Goal: Transaction & Acquisition: Purchase product/service

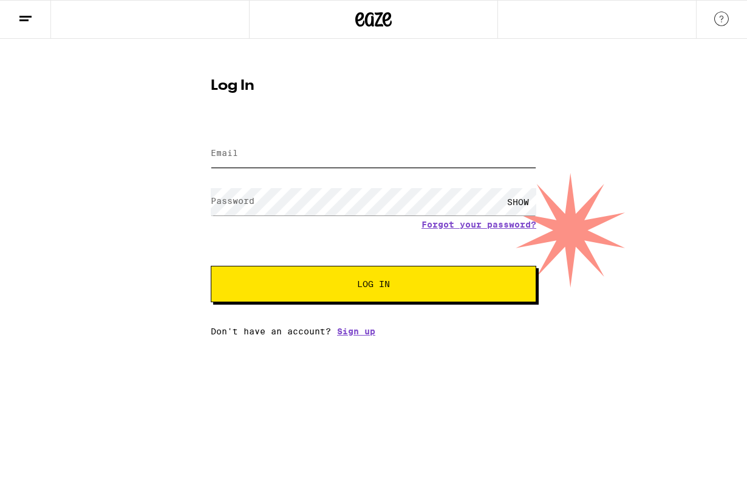
type input "[EMAIL_ADDRESS][DOMAIN_NAME]"
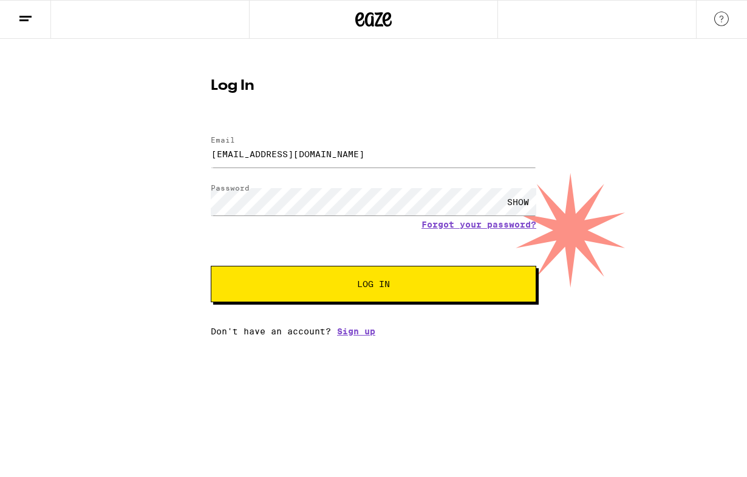
click at [365, 262] on form "Email Email [EMAIL_ADDRESS][DOMAIN_NAME] Password Password SHOW Forgot your pas…" at bounding box center [373, 213] width 325 height 178
click at [359, 280] on span "Log In" at bounding box center [373, 284] width 33 height 8
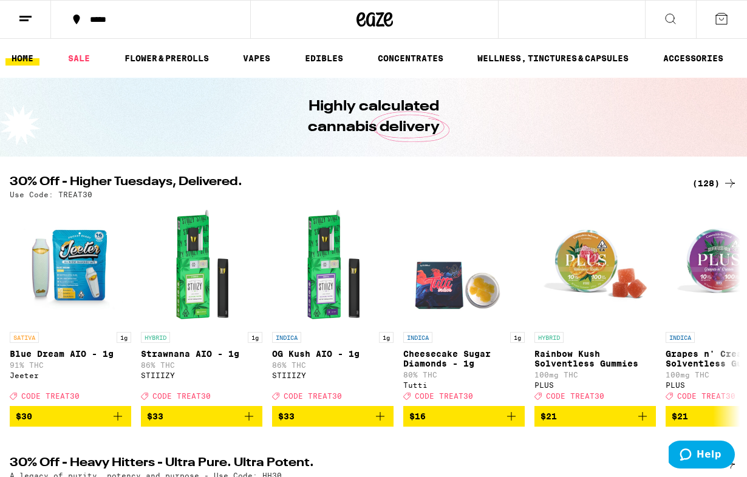
click at [164, 16] on div "*****" at bounding box center [158, 19] width 148 height 8
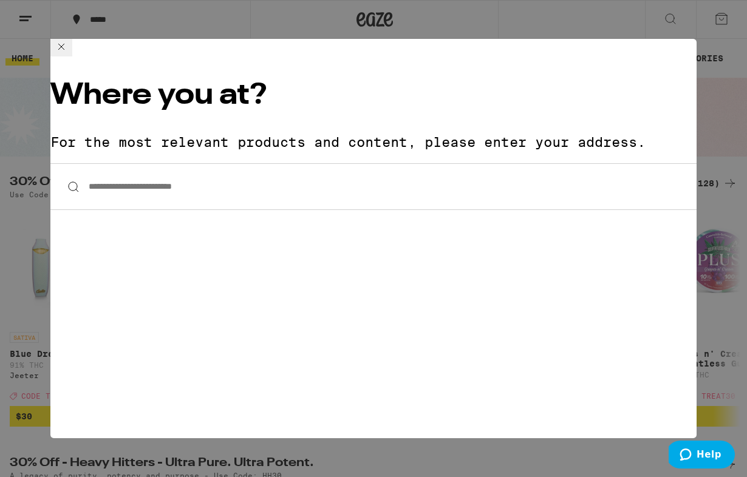
click at [207, 163] on input "**********" at bounding box center [373, 186] width 646 height 47
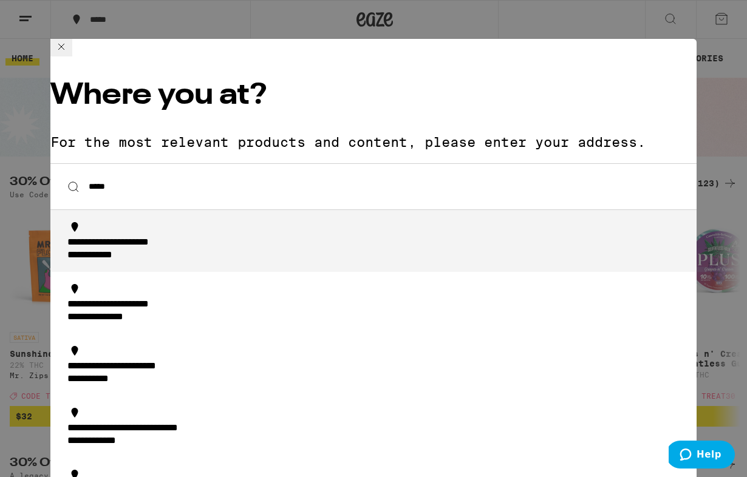
click at [115, 249] on div "**********" at bounding box center [104, 255] width 75 height 13
type input "**********"
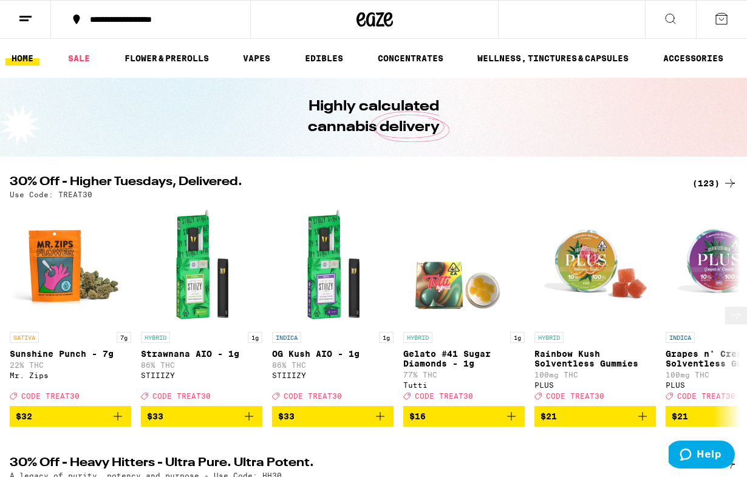
click at [121, 421] on icon "Add to bag" at bounding box center [118, 416] width 8 height 8
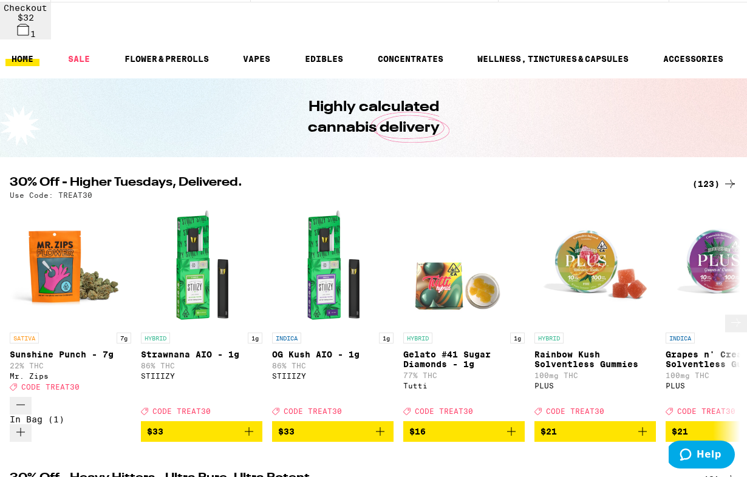
scroll to position [47, 0]
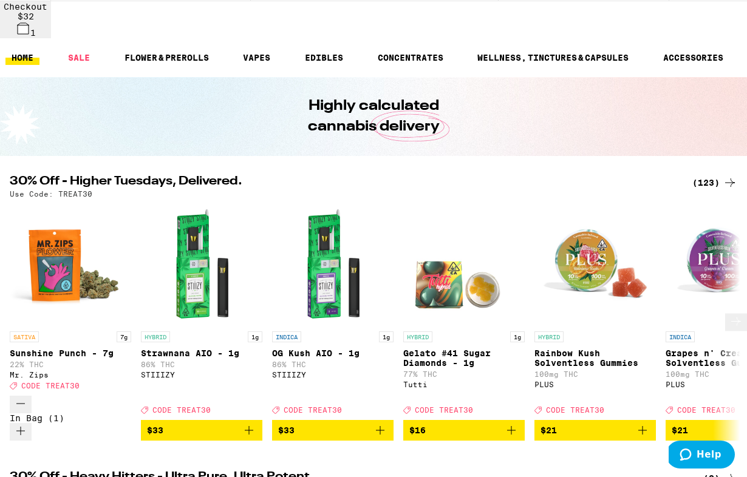
click at [733, 314] on icon at bounding box center [735, 321] width 15 height 15
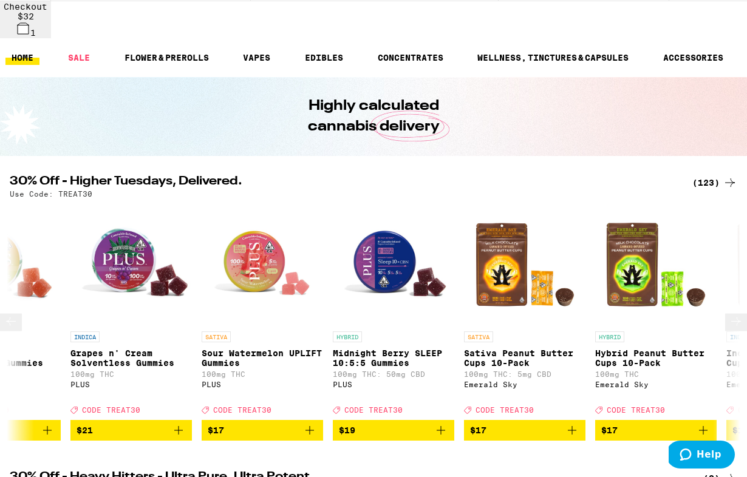
click at [733, 314] on icon at bounding box center [735, 321] width 15 height 15
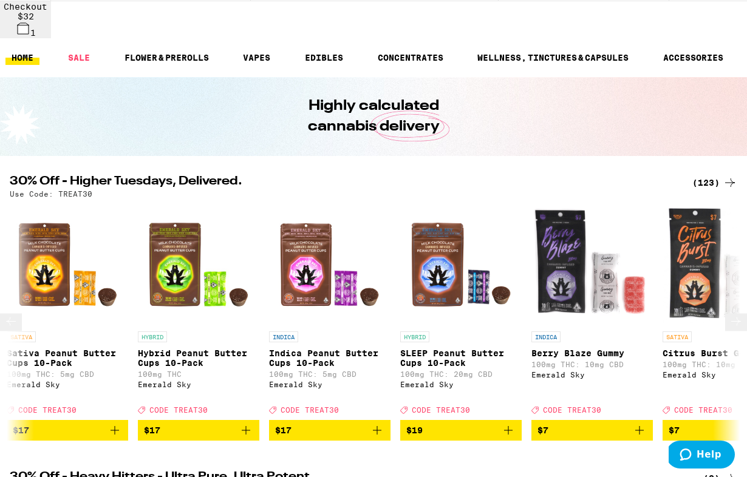
scroll to position [0, 1190]
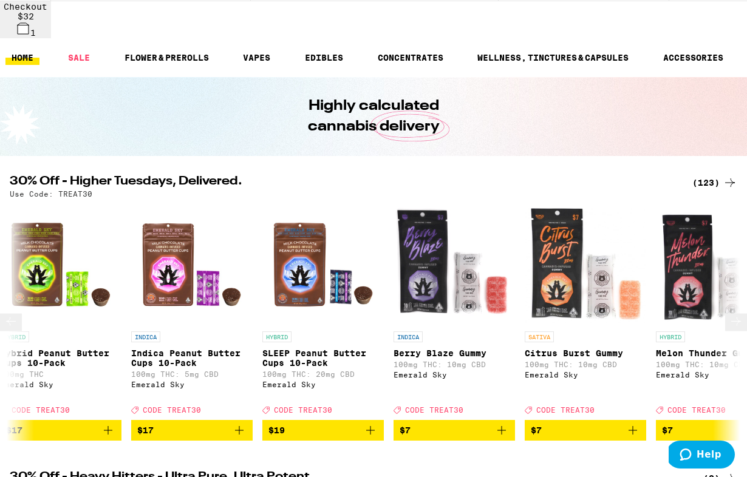
click at [729, 314] on icon at bounding box center [735, 321] width 15 height 15
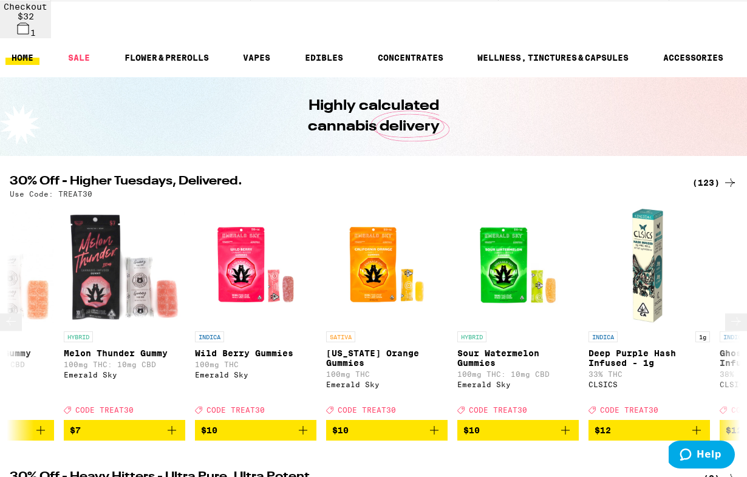
scroll to position [0, 1785]
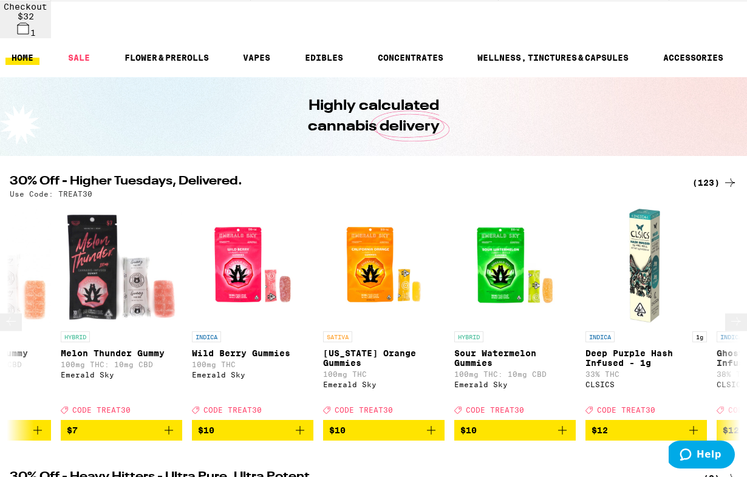
click at [729, 314] on icon at bounding box center [735, 321] width 15 height 15
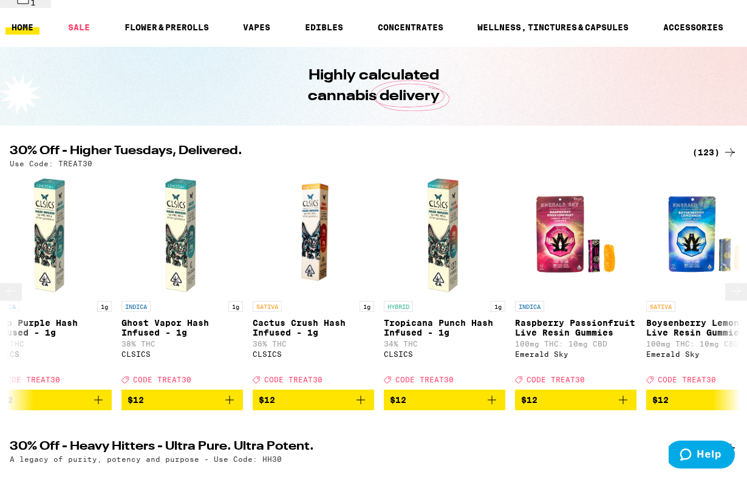
scroll to position [82, 0]
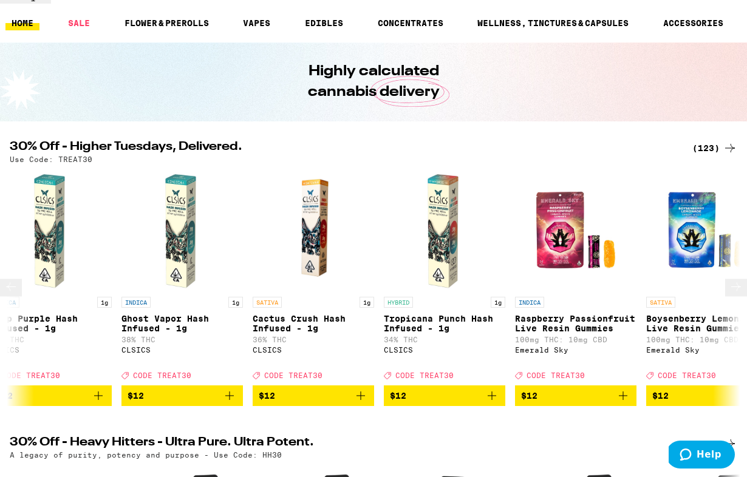
click at [725, 281] on button at bounding box center [736, 288] width 22 height 18
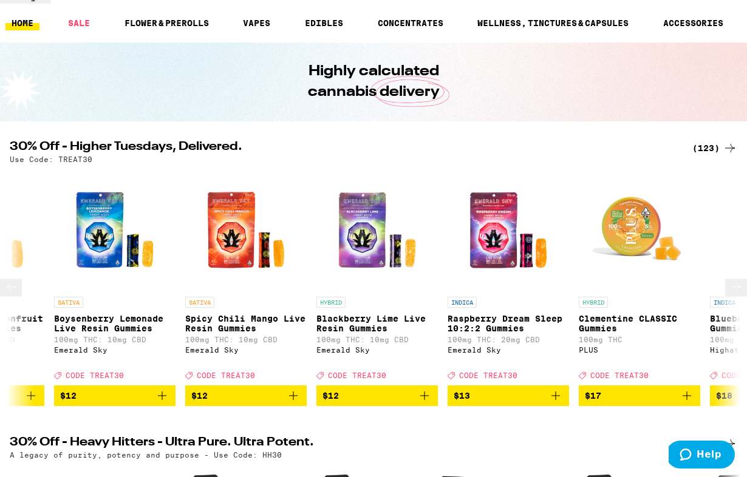
scroll to position [0, 2974]
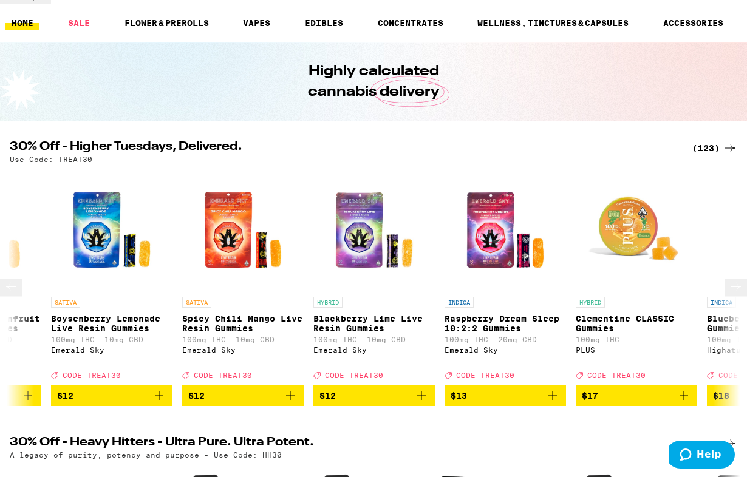
click at [725, 281] on button at bounding box center [736, 288] width 22 height 18
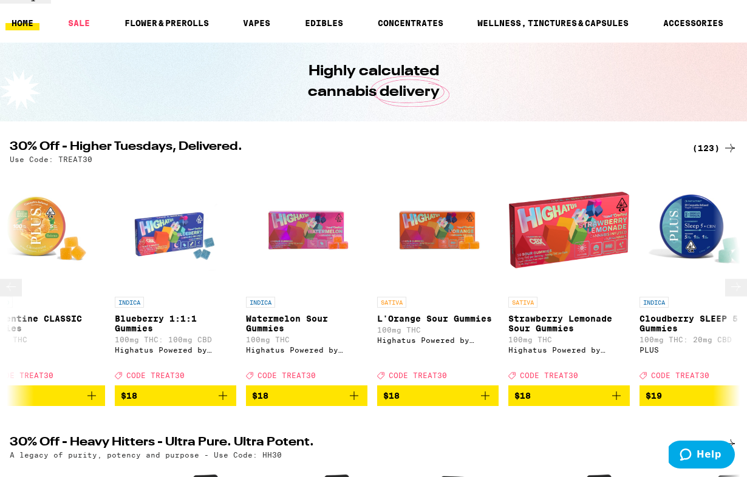
scroll to position [0, 3569]
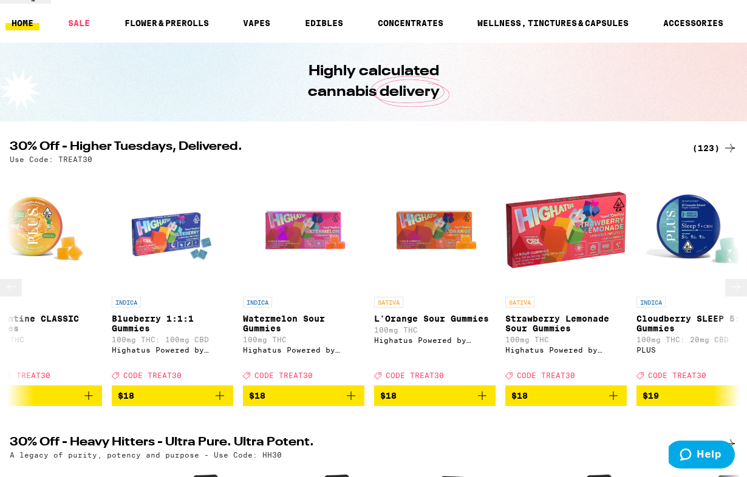
click at [725, 281] on button at bounding box center [736, 288] width 22 height 18
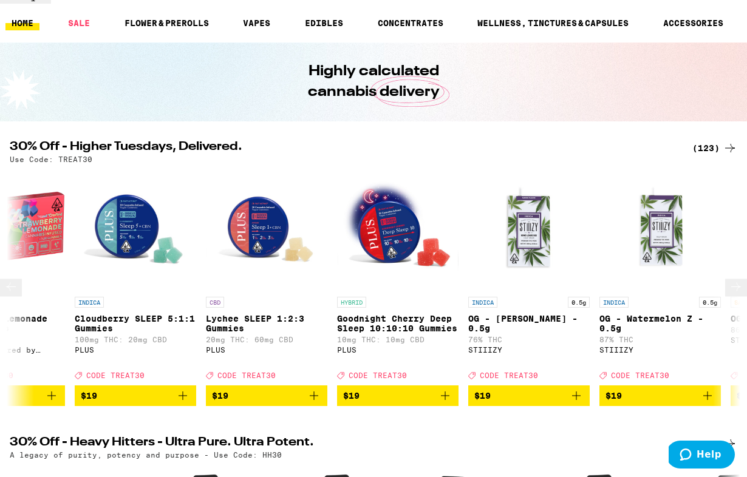
scroll to position [0, 4164]
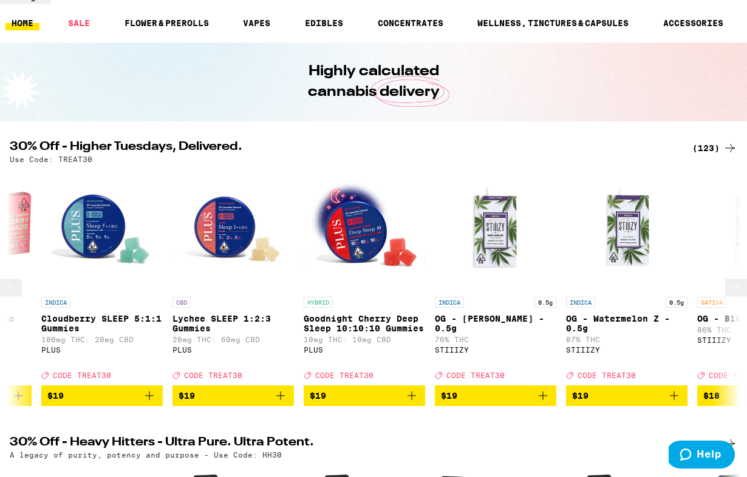
click at [725, 281] on button at bounding box center [736, 288] width 22 height 18
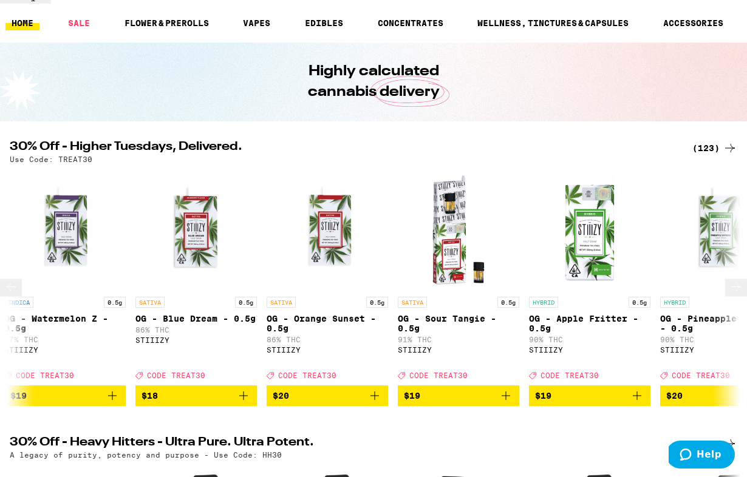
scroll to position [0, 4759]
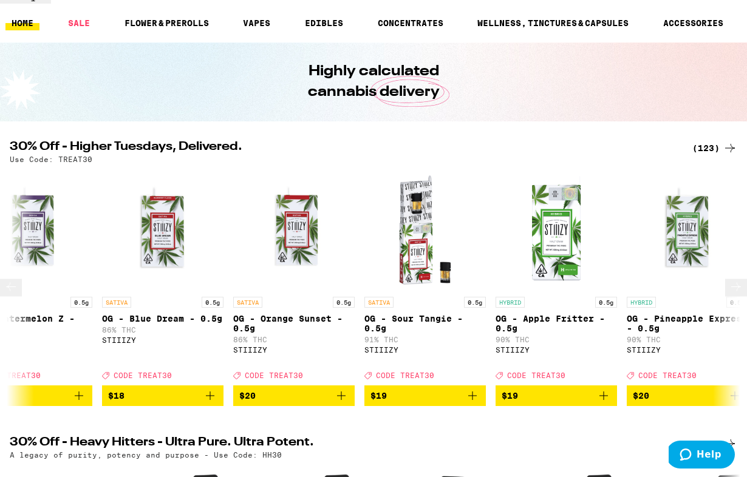
click at [725, 281] on button at bounding box center [736, 288] width 22 height 18
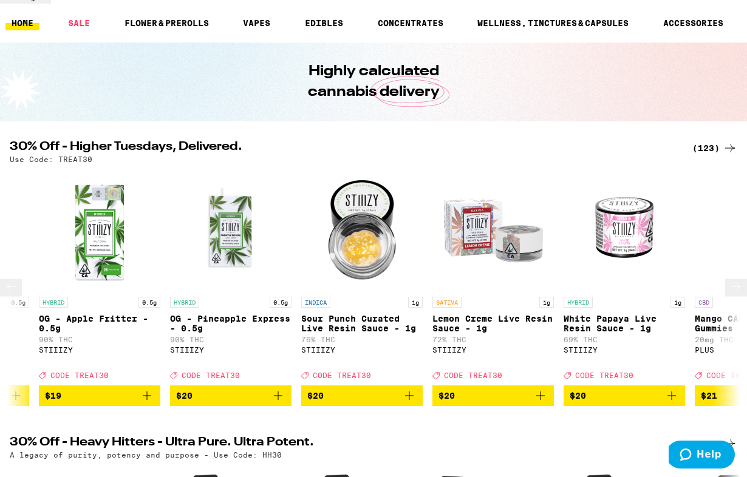
scroll to position [0, 5354]
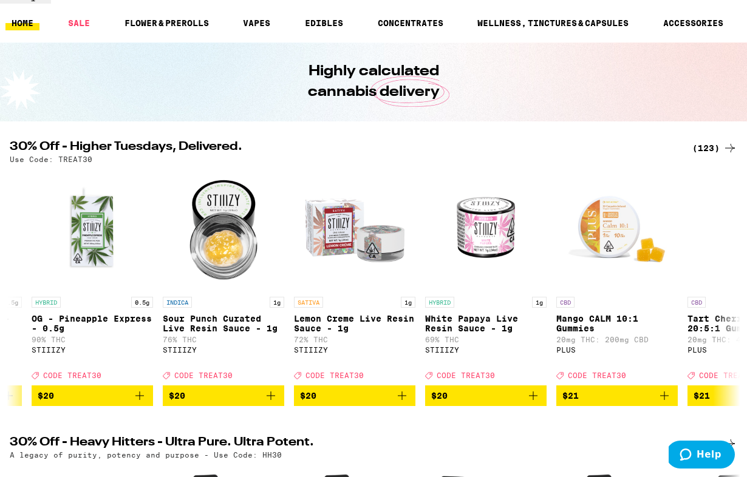
click at [708, 142] on div "(123)" at bounding box center [714, 148] width 45 height 15
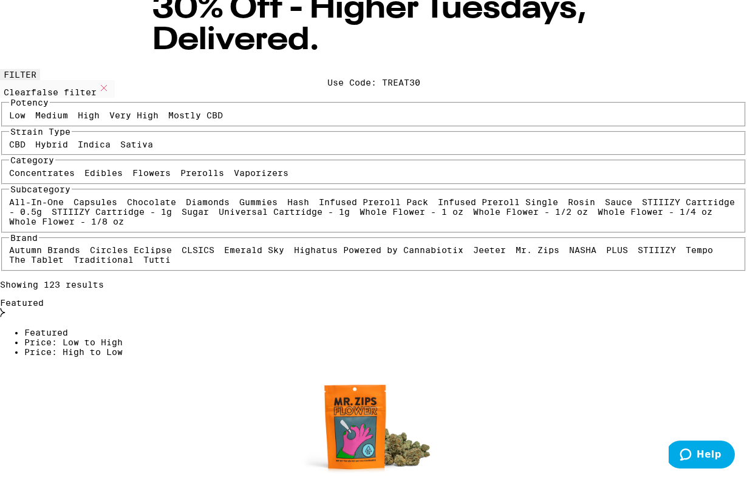
scroll to position [63, 0]
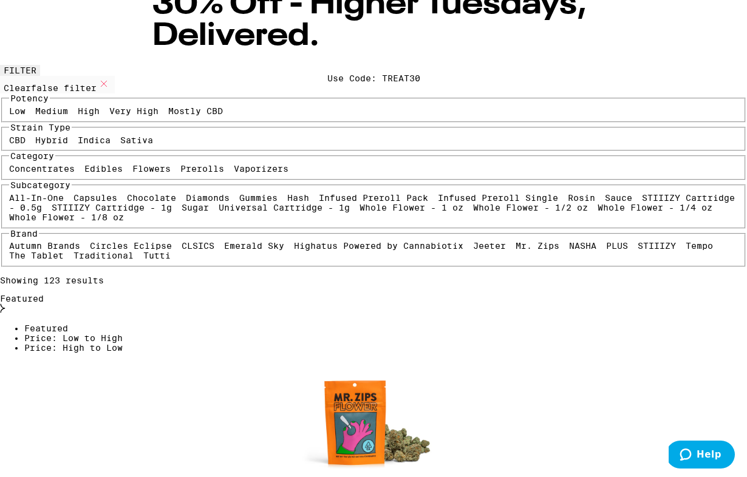
click at [234, 174] on label "Vaporizers" at bounding box center [261, 169] width 55 height 10
click at [236, 166] on input "Vaporizers" at bounding box center [236, 166] width 1 height 1
checkbox input "true"
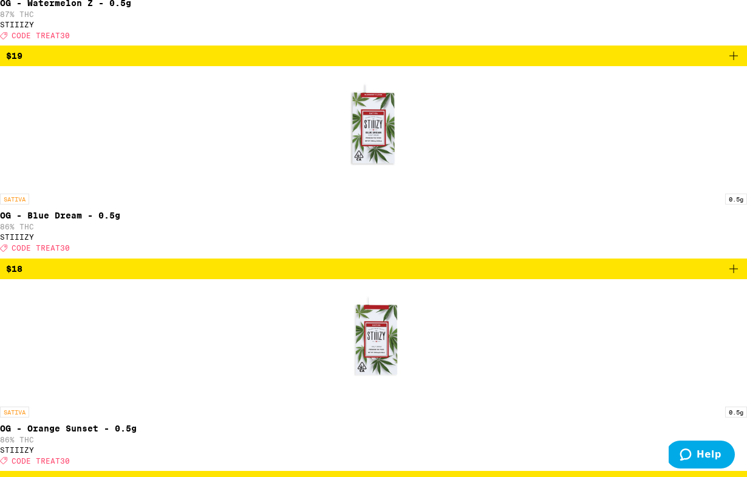
scroll to position [1242, 0]
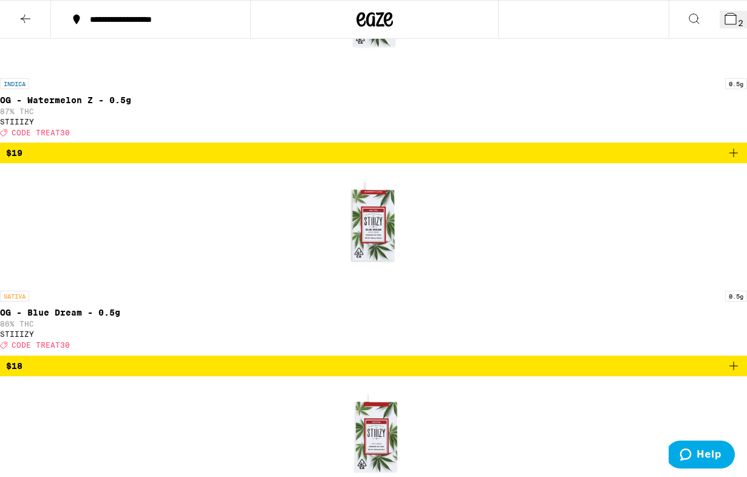
scroll to position [1109, 0]
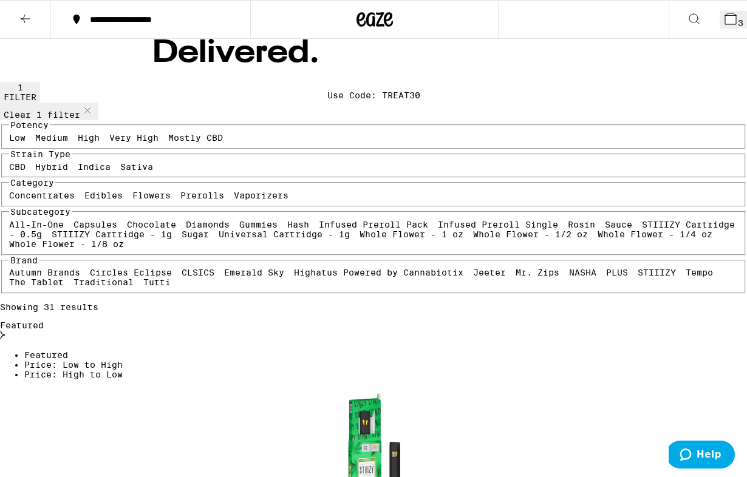
scroll to position [0, 0]
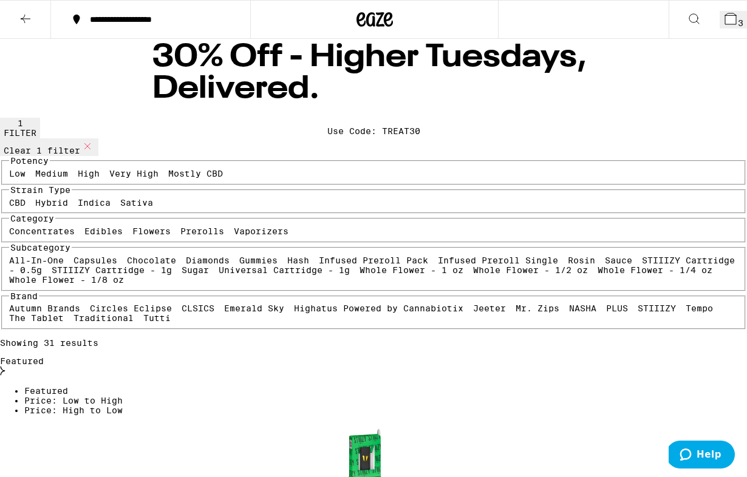
click at [14, 22] on button at bounding box center [25, 20] width 51 height 38
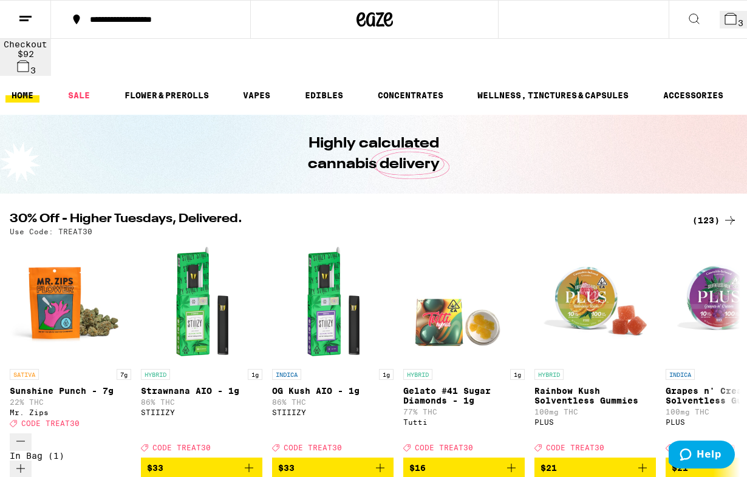
click at [686, 21] on icon at bounding box center [693, 19] width 15 height 15
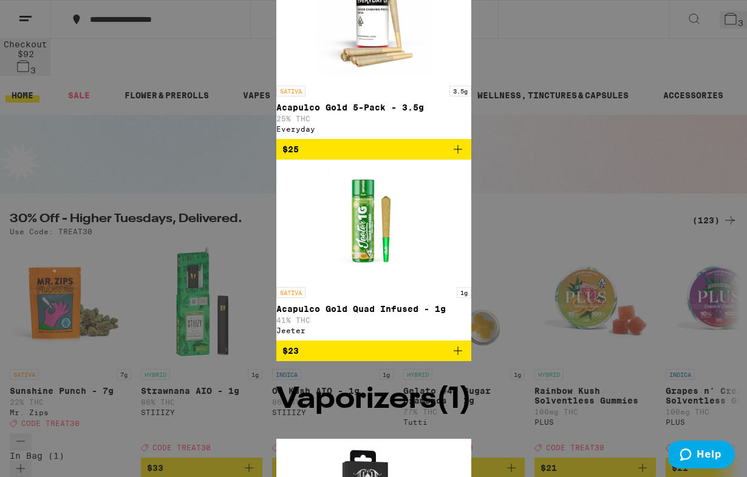
scroll to position [154, 0]
type input "acapul"
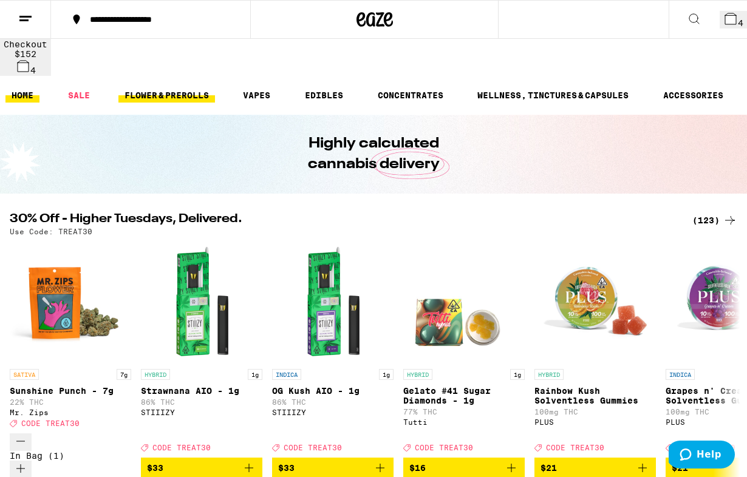
click at [155, 88] on link "FLOWER & PREROLLS" at bounding box center [166, 95] width 97 height 15
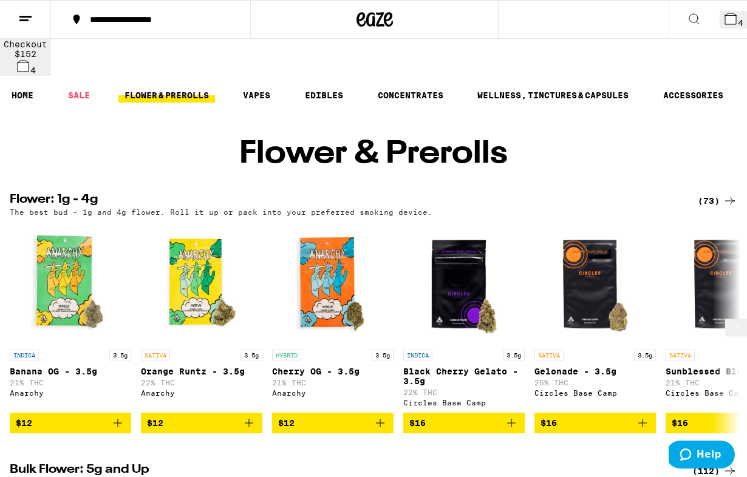
click at [728, 320] on icon at bounding box center [735, 327] width 15 height 15
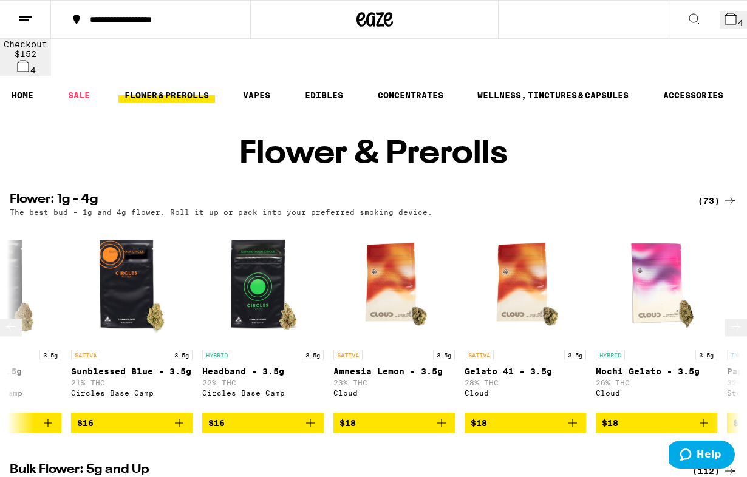
scroll to position [0, 595]
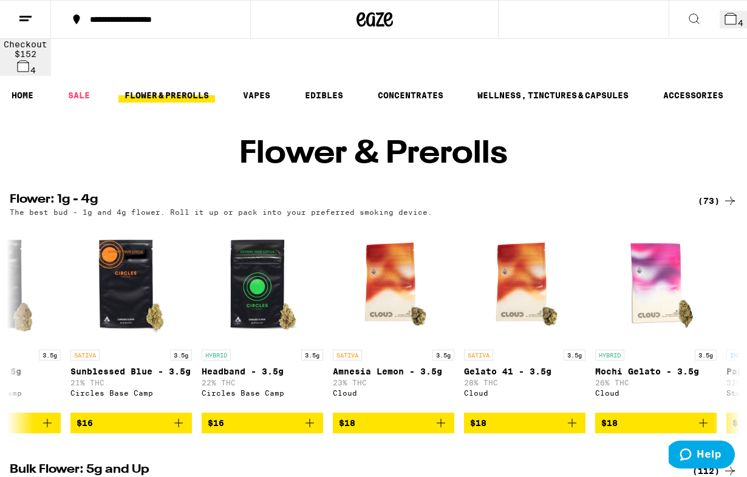
click at [719, 194] on div "(73)" at bounding box center [716, 201] width 39 height 15
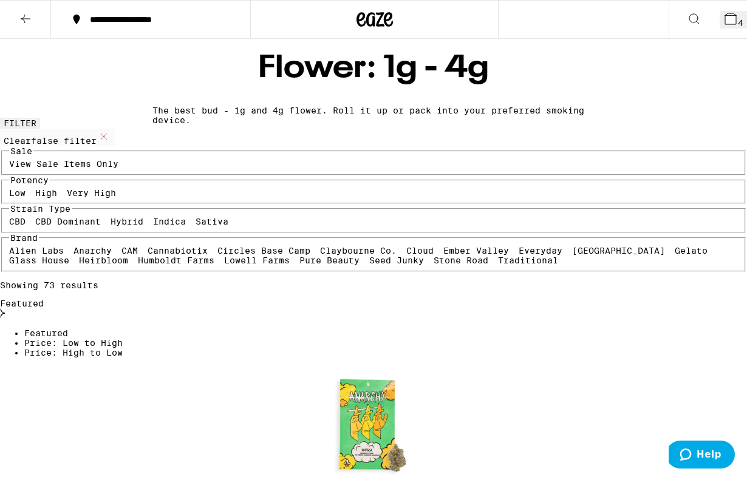
click at [153, 226] on label "Indica" at bounding box center [169, 222] width 33 height 10
click at [155, 219] on input "Indica" at bounding box center [155, 219] width 1 height 1
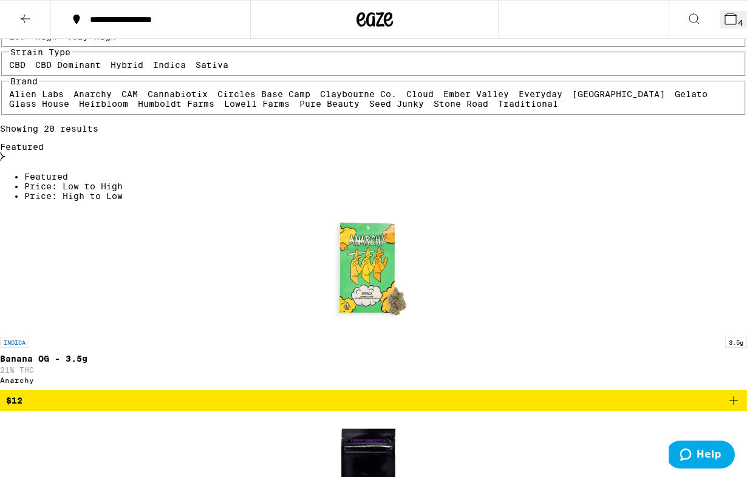
scroll to position [169, 0]
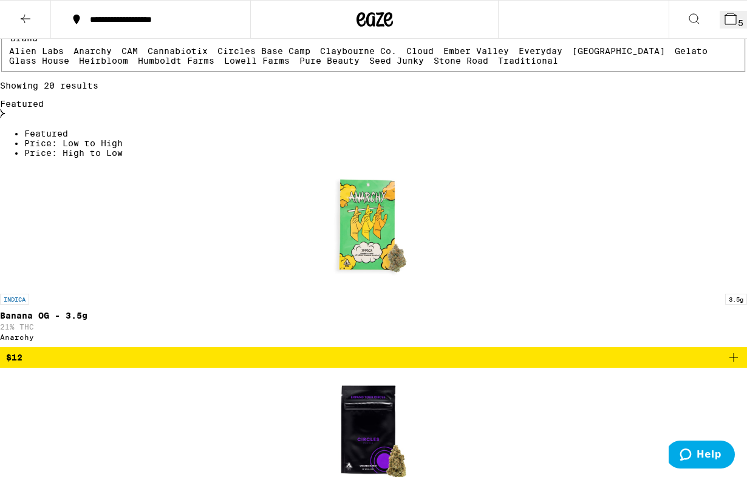
scroll to position [0, 0]
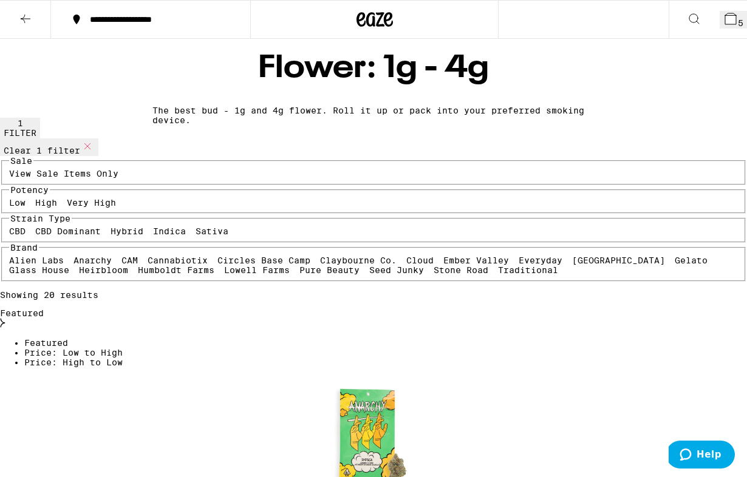
click at [153, 236] on label "Indica" at bounding box center [169, 231] width 33 height 10
click at [155, 229] on input "Indica" at bounding box center [155, 228] width 1 height 1
checkbox input "false"
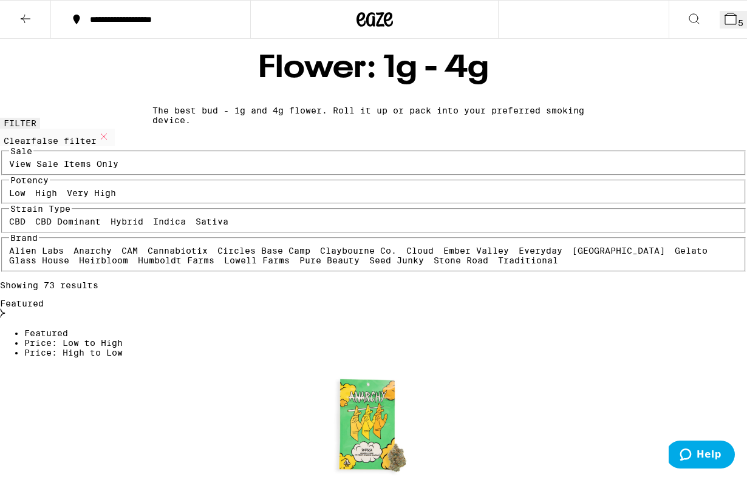
click at [195, 226] on label "Sativa" at bounding box center [211, 222] width 33 height 10
click at [198, 219] on input "Sativa" at bounding box center [198, 219] width 1 height 1
checkbox input "true"
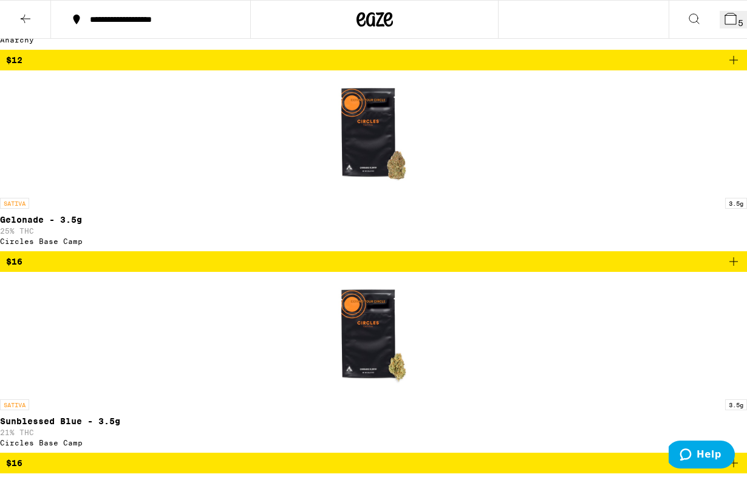
scroll to position [523, 0]
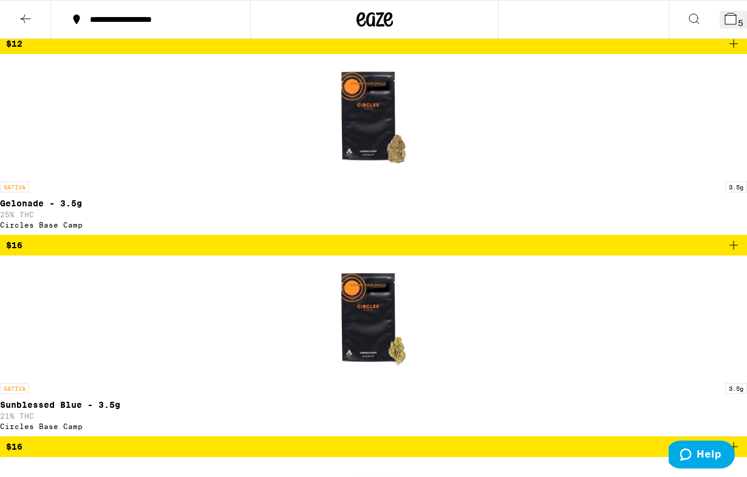
click at [13, 24] on button at bounding box center [25, 20] width 51 height 38
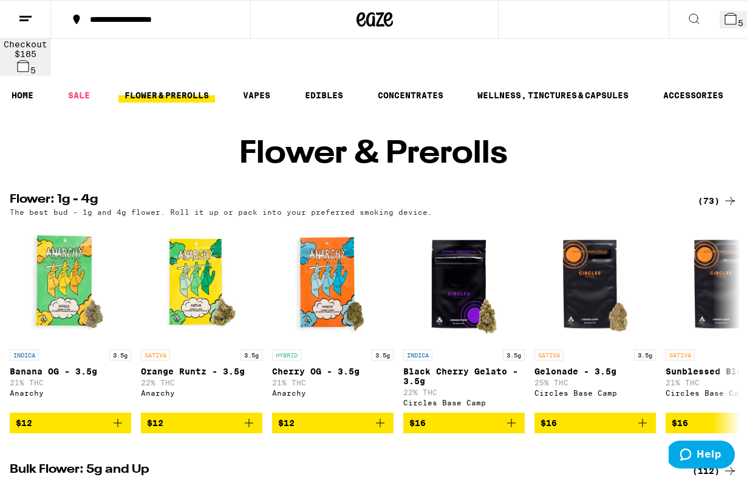
click at [686, 12] on icon at bounding box center [693, 19] width 15 height 15
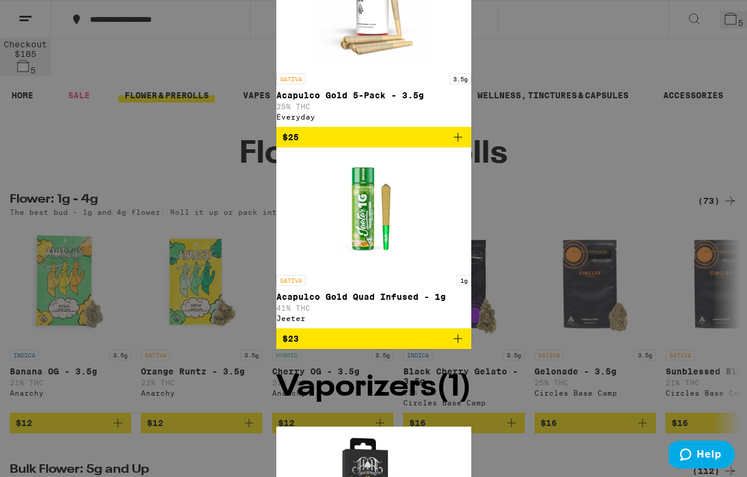
type input "acapul"
click at [450, 144] on icon "Add to bag" at bounding box center [457, 137] width 15 height 15
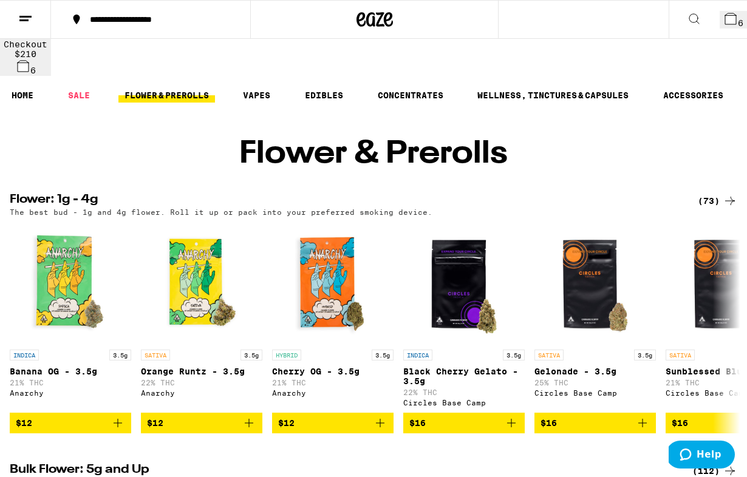
click at [720, 27] on button "6" at bounding box center [732, 20] width 27 height 18
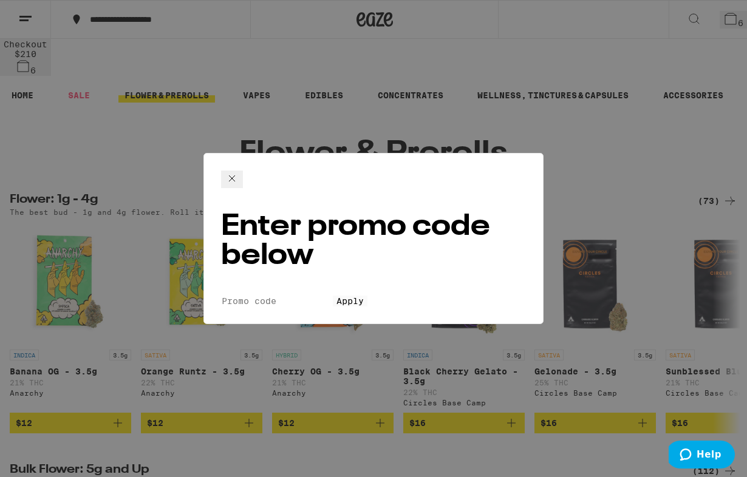
click at [313, 296] on input "Promo Code" at bounding box center [277, 301] width 112 height 11
type input "HH30"
click at [367, 296] on button "Apply" at bounding box center [350, 301] width 35 height 11
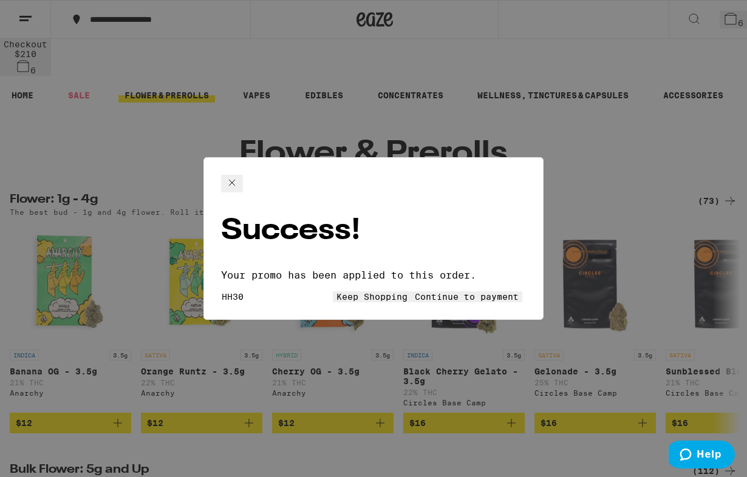
click at [411, 291] on button "Continue to payment" at bounding box center [466, 296] width 111 height 11
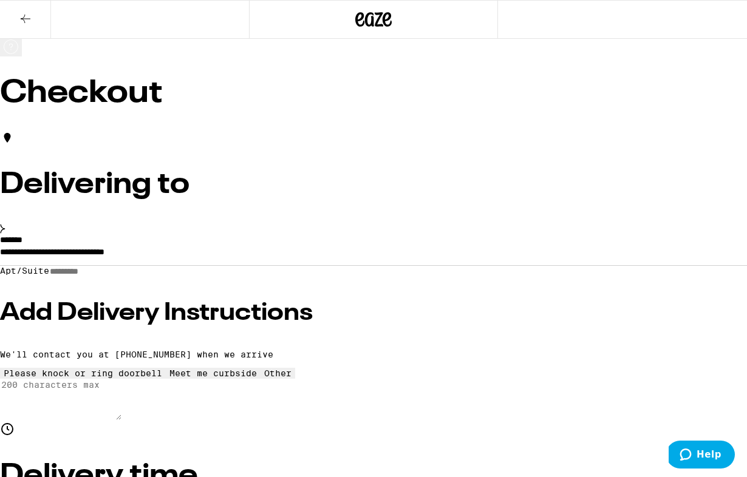
click at [13, 14] on button at bounding box center [25, 20] width 51 height 38
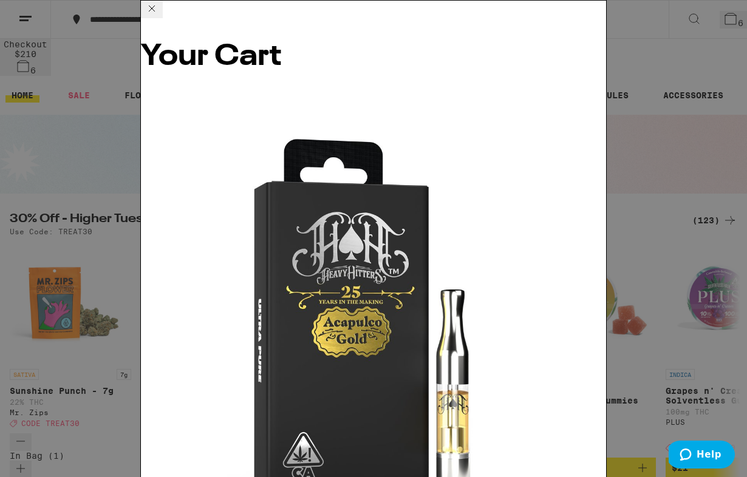
click at [159, 16] on icon at bounding box center [151, 8] width 15 height 15
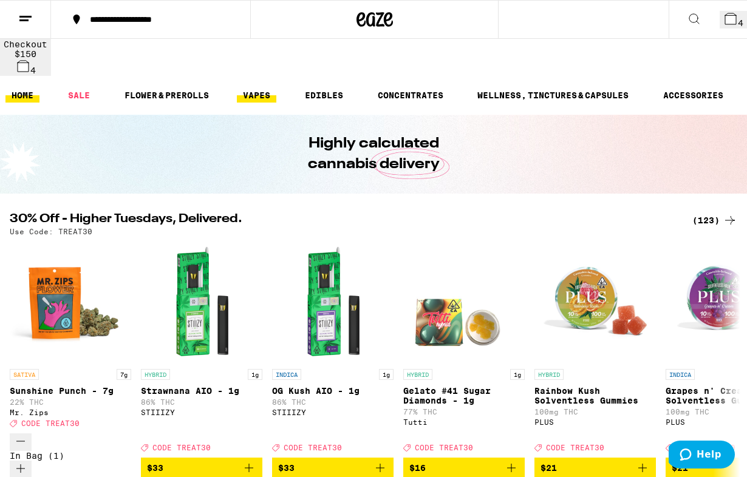
click at [262, 88] on link "VAPES" at bounding box center [256, 95] width 39 height 15
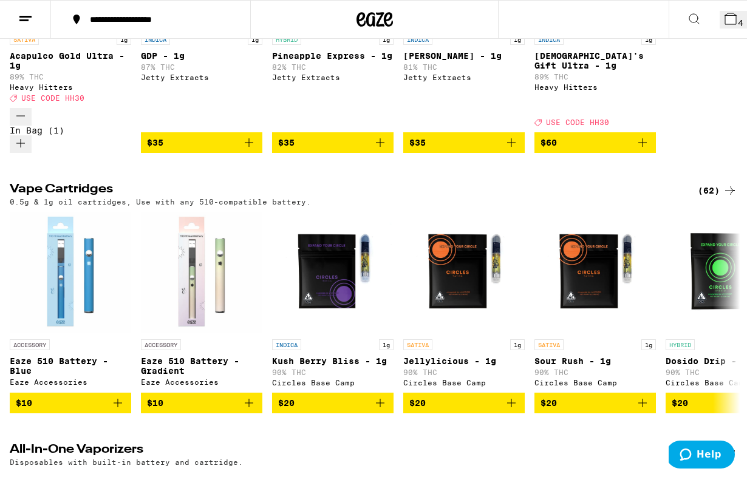
scroll to position [339, 0]
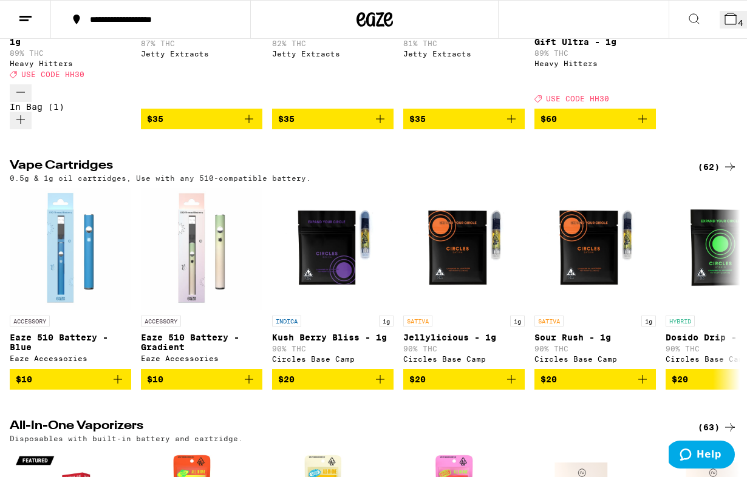
click at [717, 160] on div "(62)" at bounding box center [716, 167] width 39 height 15
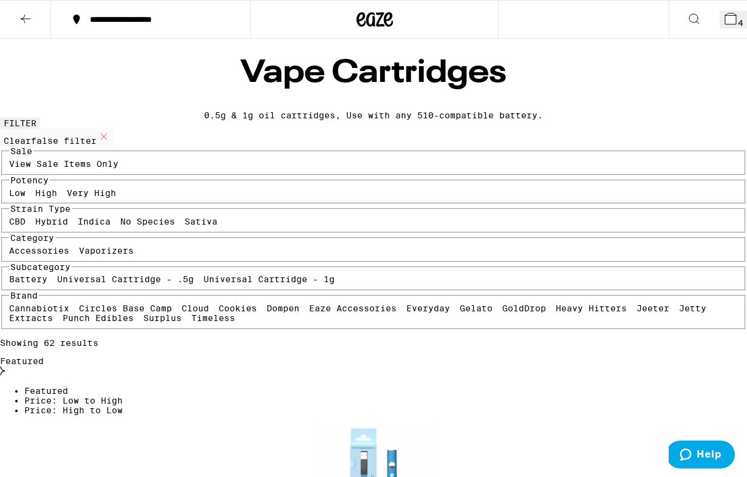
click at [185, 226] on label "Sativa" at bounding box center [201, 222] width 33 height 10
click at [187, 219] on input "Sativa" at bounding box center [187, 219] width 1 height 1
checkbox input "true"
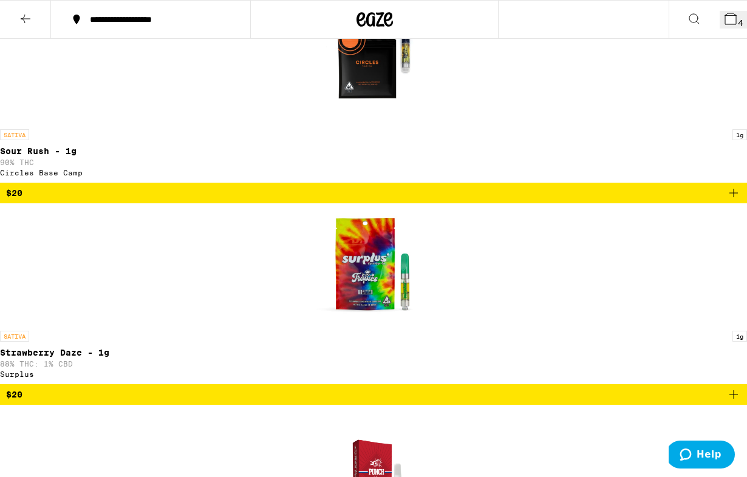
scroll to position [638, 0]
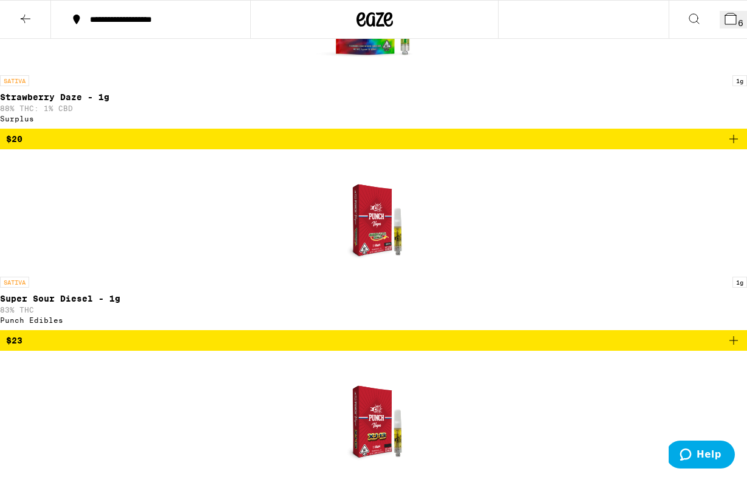
scroll to position [847, 0]
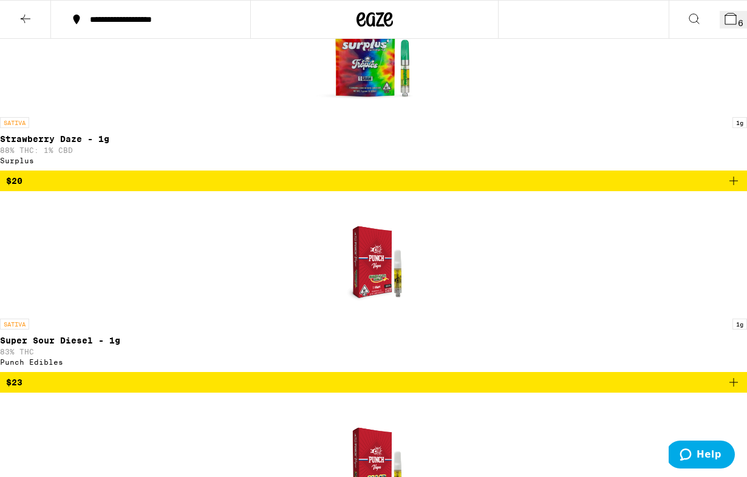
click at [725, 19] on icon at bounding box center [730, 18] width 11 height 11
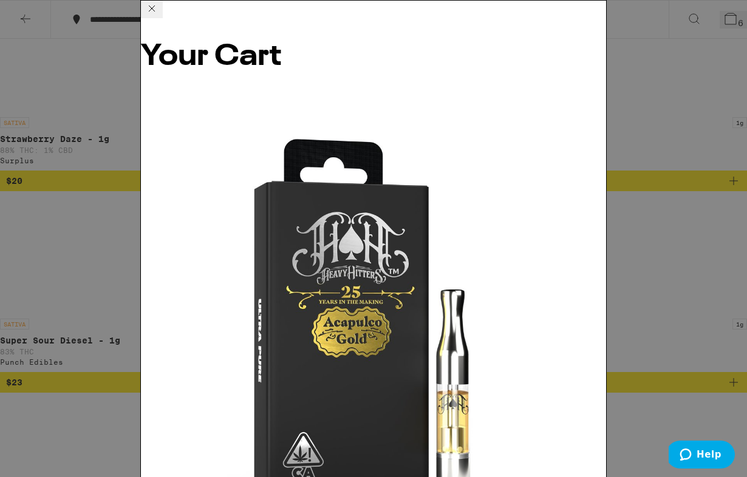
click at [159, 16] on icon at bounding box center [151, 8] width 15 height 15
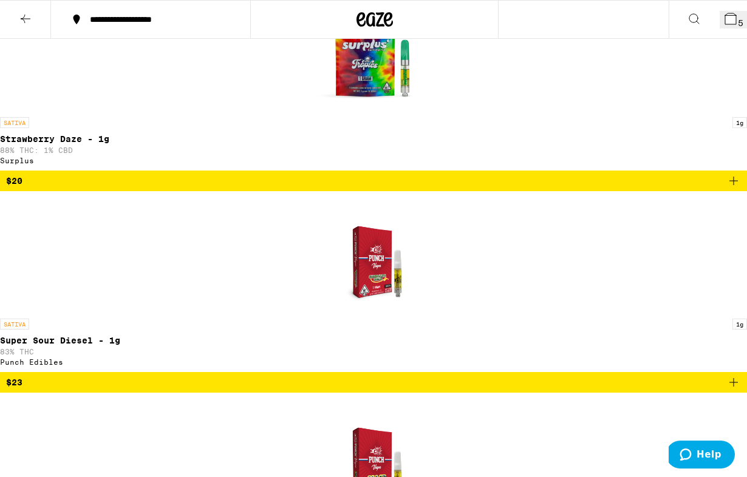
click at [382, 23] on icon at bounding box center [374, 19] width 36 height 22
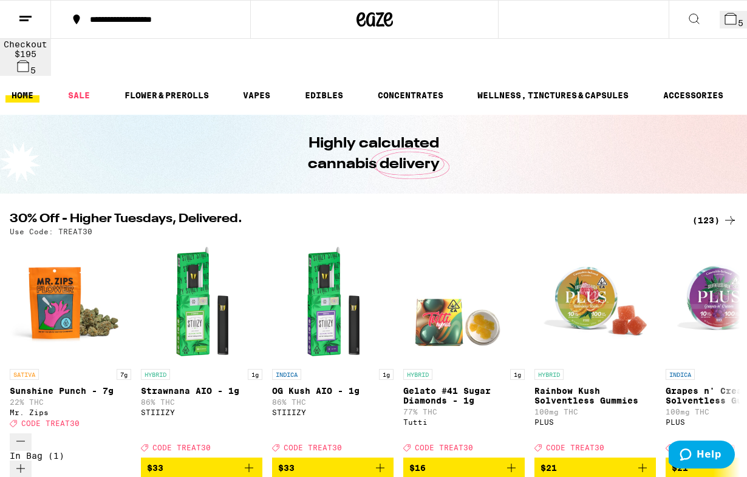
click at [725, 22] on icon at bounding box center [730, 18] width 11 height 11
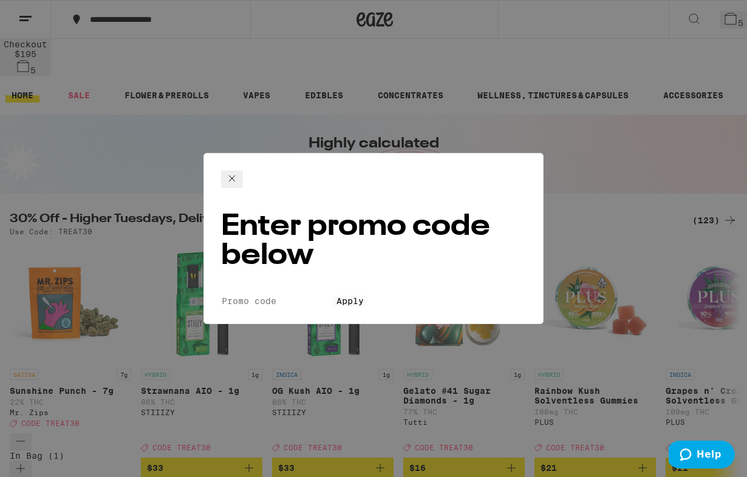
click at [333, 296] on input "Promo Code" at bounding box center [277, 301] width 112 height 11
type input "TREAT30"
click at [364, 296] on span "Apply" at bounding box center [349, 301] width 27 height 10
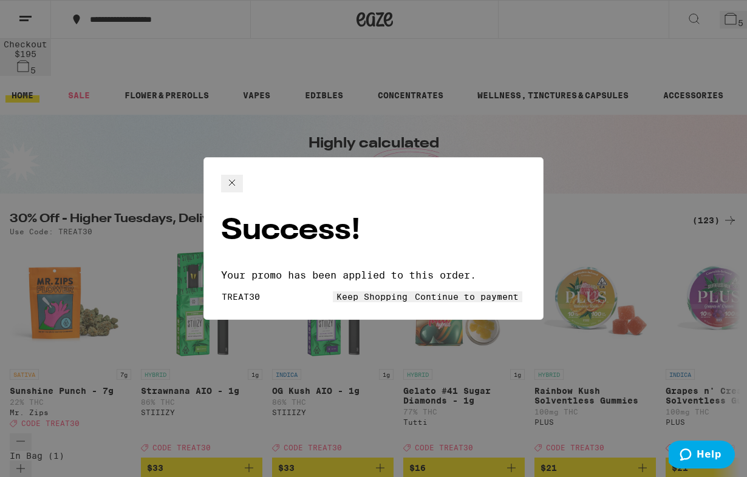
click at [411, 291] on button "Continue to payment" at bounding box center [466, 296] width 111 height 11
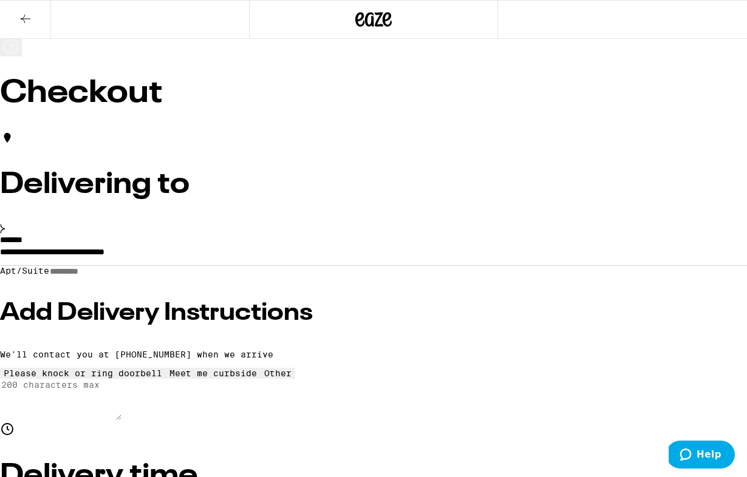
click at [29, 14] on icon at bounding box center [25, 19] width 15 height 15
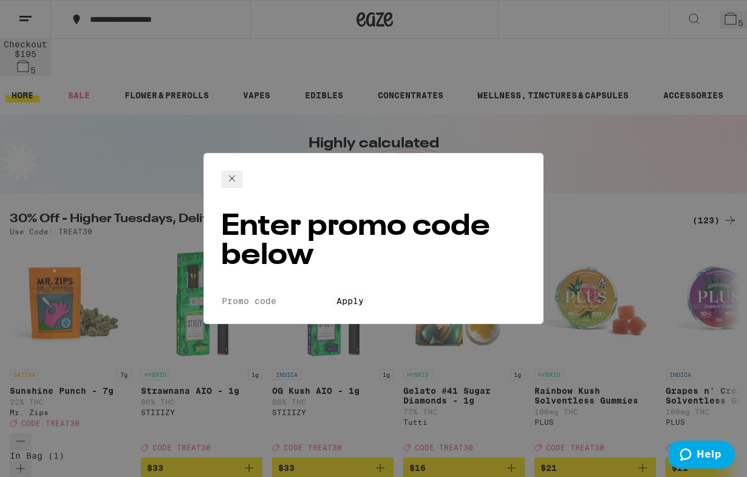
click at [313, 296] on input "Promo Code" at bounding box center [277, 301] width 112 height 11
type input "HH30"
click at [355, 296] on button "Apply" at bounding box center [350, 301] width 35 height 11
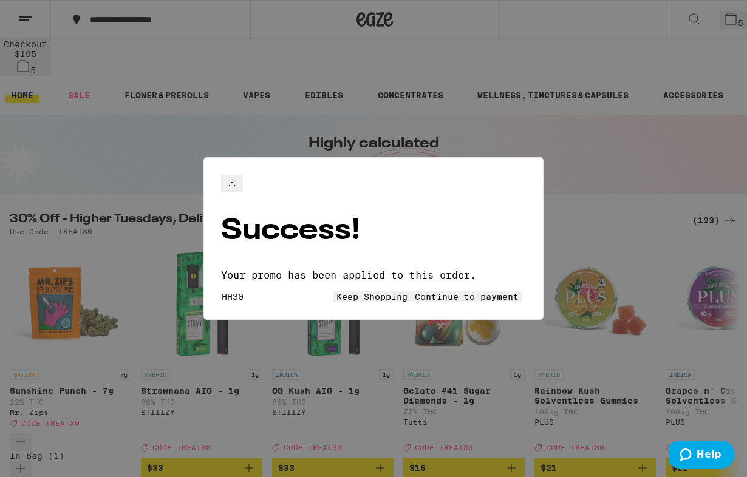
click at [333, 291] on button "Keep Shopping" at bounding box center [372, 296] width 78 height 11
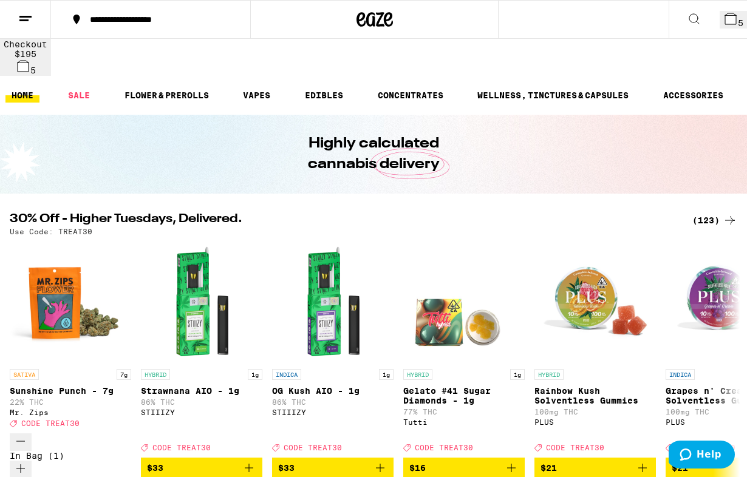
click at [727, 14] on icon at bounding box center [730, 19] width 15 height 15
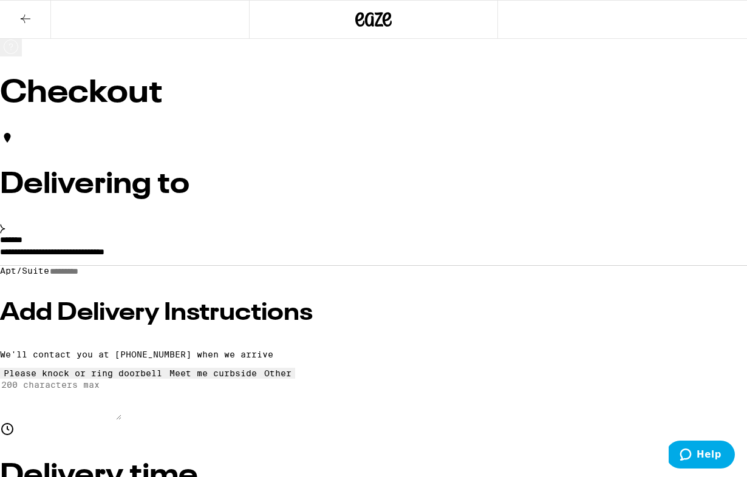
click at [172, 313] on h3 "Add Delivery Instructions" at bounding box center [373, 313] width 747 height 24
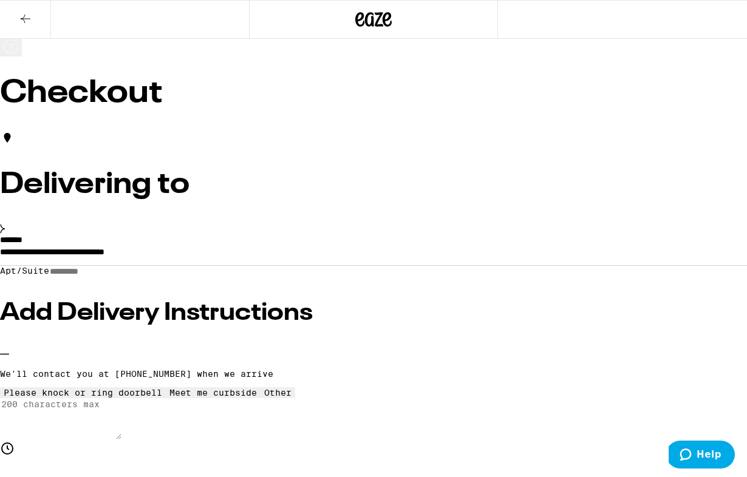
click at [169, 388] on div "Meet me curbside" at bounding box center [212, 393] width 87 height 10
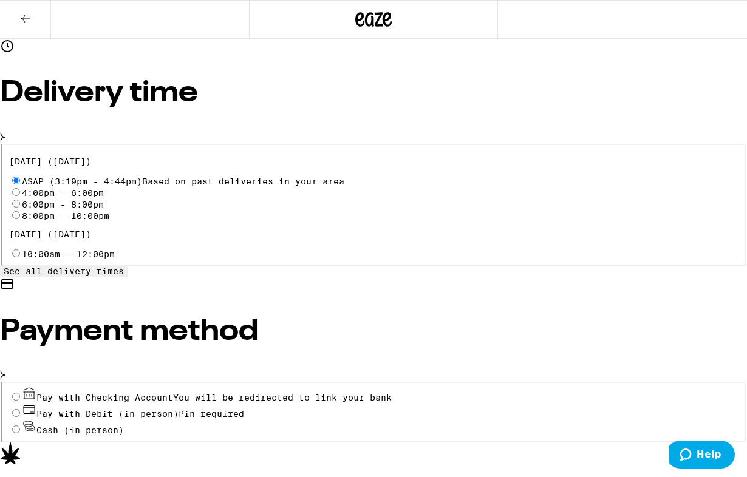
scroll to position [416, 0]
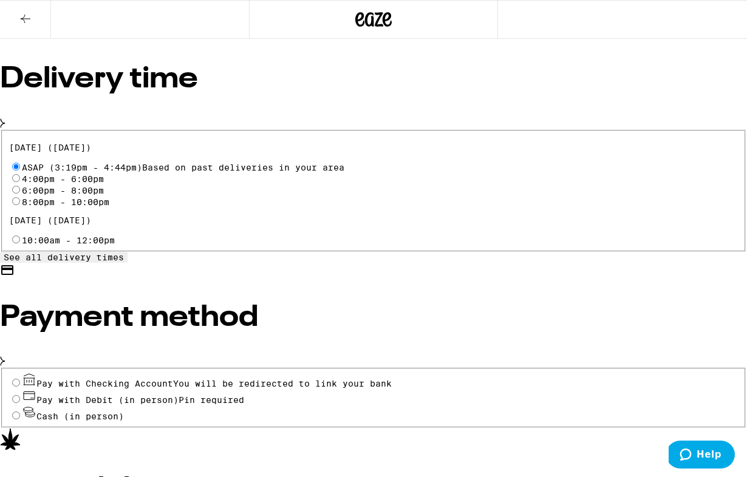
click at [178, 395] on span "Pin required" at bounding box center [211, 400] width 66 height 10
click at [20, 395] on input "Pay with Debit (in person) Pin required" at bounding box center [16, 399] width 8 height 8
radio input "true"
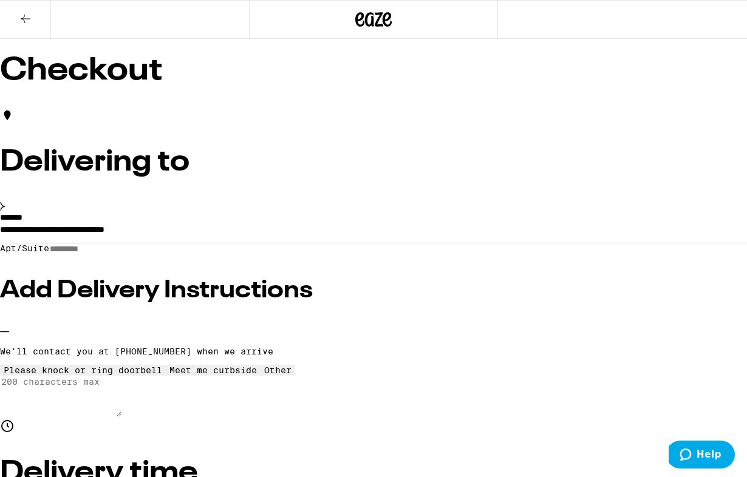
scroll to position [32, 0]
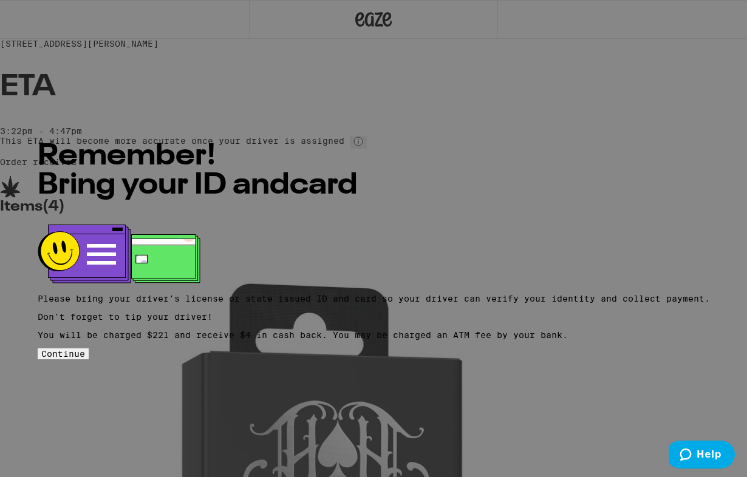
click at [85, 349] on span "Continue" at bounding box center [63, 354] width 44 height 10
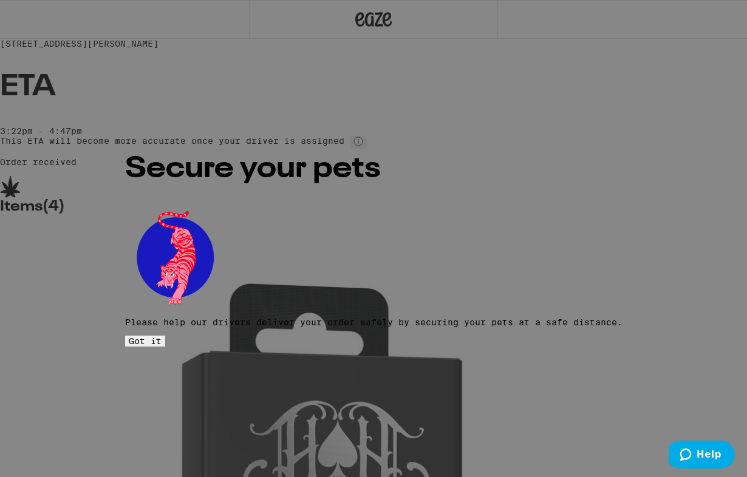
click at [161, 336] on span "Got it" at bounding box center [145, 341] width 33 height 10
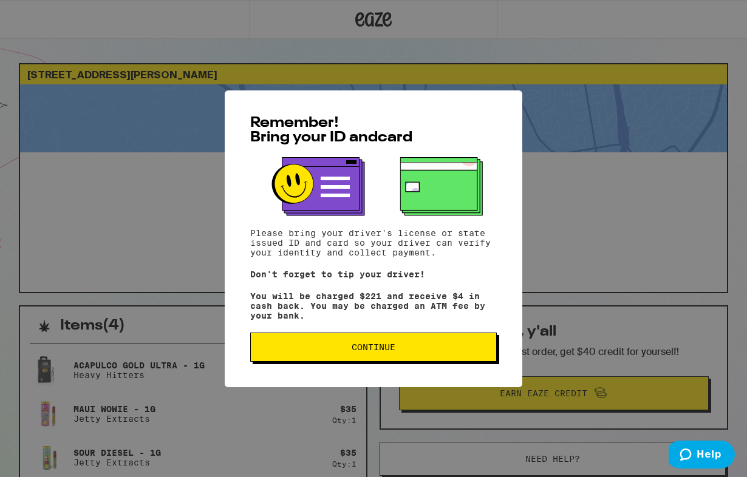
click at [418, 351] on span "Continue" at bounding box center [373, 347] width 226 height 8
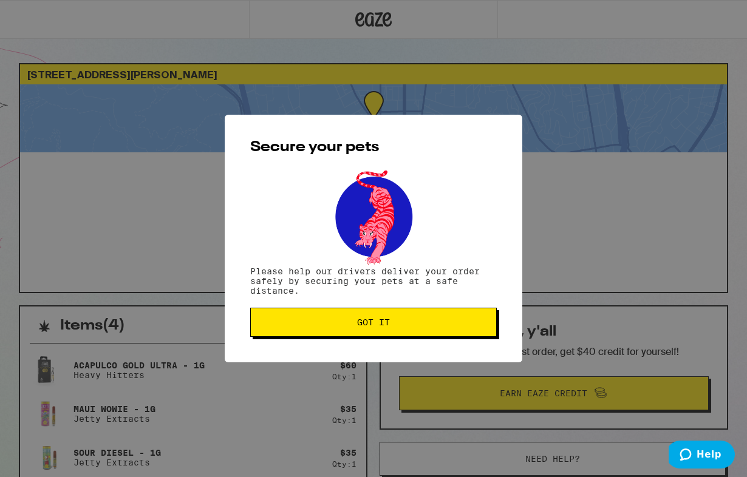
click at [418, 322] on span "Got it" at bounding box center [373, 322] width 226 height 8
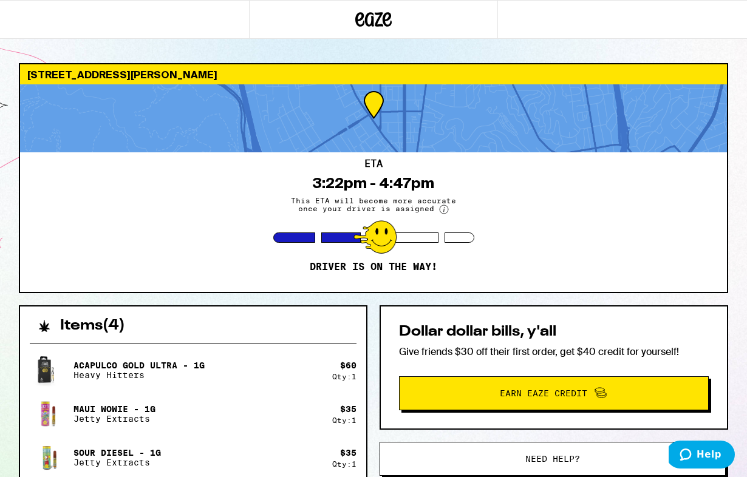
click at [398, 208] on span "This ETA will become more accurate once your driver is assigned" at bounding box center [373, 206] width 182 height 18
